Goal: Information Seeking & Learning: Learn about a topic

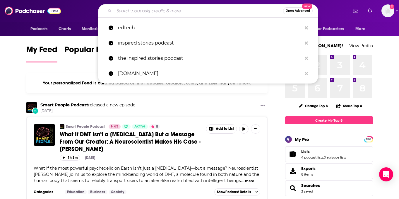
click at [145, 13] on input "Search podcasts, credits, & more..." at bounding box center [198, 10] width 169 height 9
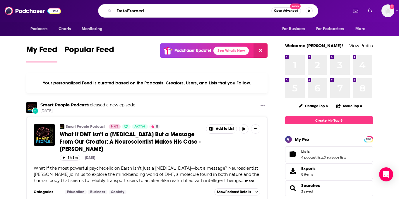
type input "DataFramed"
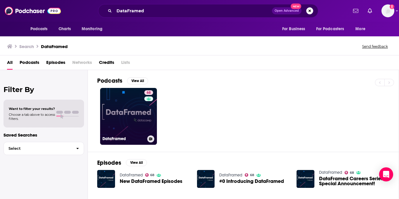
click at [119, 120] on link "68 DataFramed" at bounding box center [128, 116] width 57 height 57
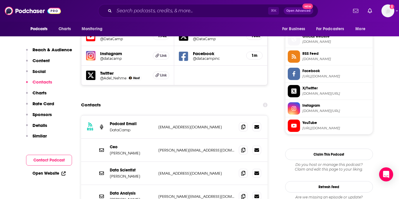
scroll to position [554, 0]
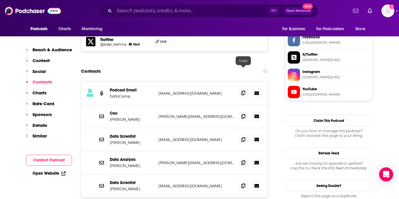
click at [244, 90] on icon at bounding box center [243, 92] width 4 height 5
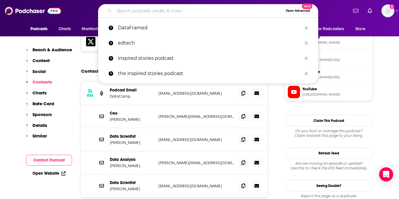
click at [149, 9] on input "Search podcasts, credits, & more..." at bounding box center [198, 10] width 169 height 9
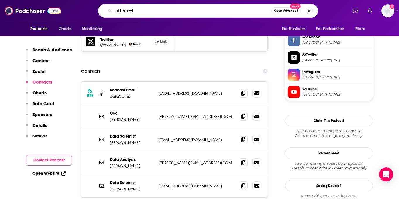
type input "AI hustle"
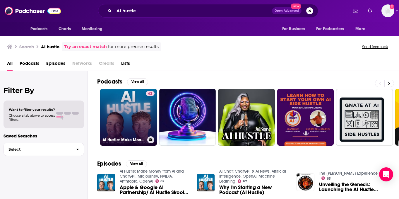
click at [124, 110] on link "62 AI Hustle: Make Money from AI and ChatGPT, Midjourney, NVIDIA, Anthropic, Op…" at bounding box center [128, 117] width 57 height 57
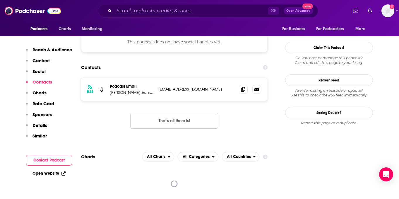
scroll to position [507, 0]
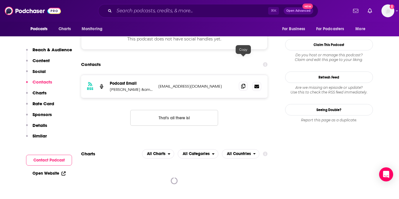
click at [244, 84] on icon at bounding box center [243, 86] width 4 height 5
